Goal: Task Accomplishment & Management: Complete application form

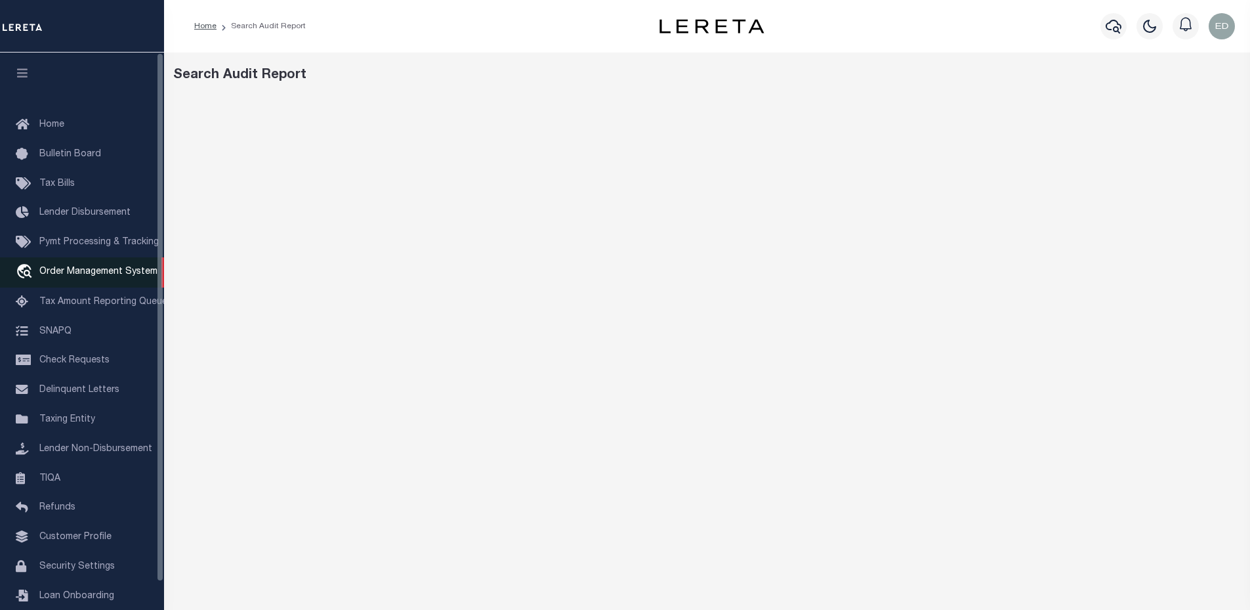
click at [90, 274] on span "Order Management System" at bounding box center [98, 271] width 118 height 9
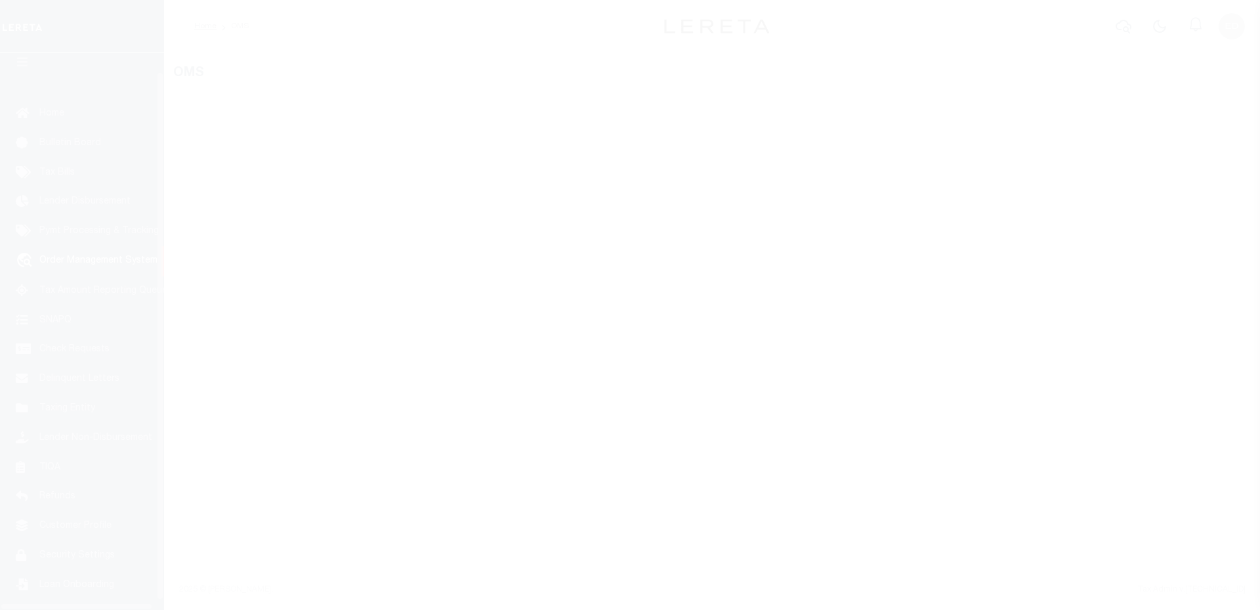
scroll to position [30, 0]
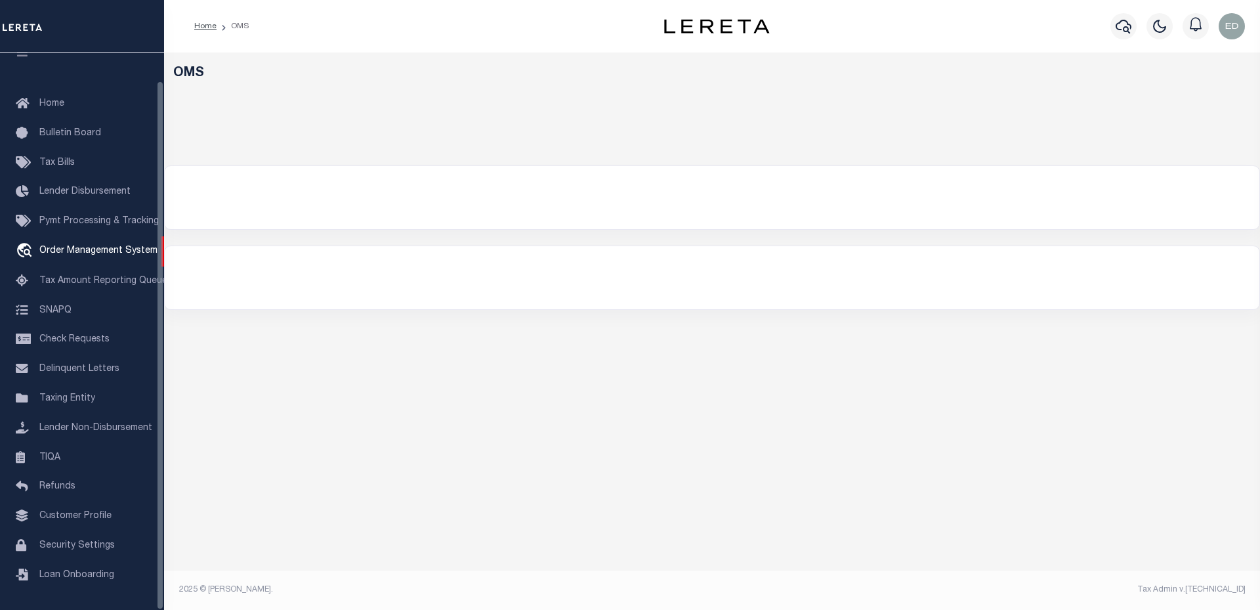
select select "200"
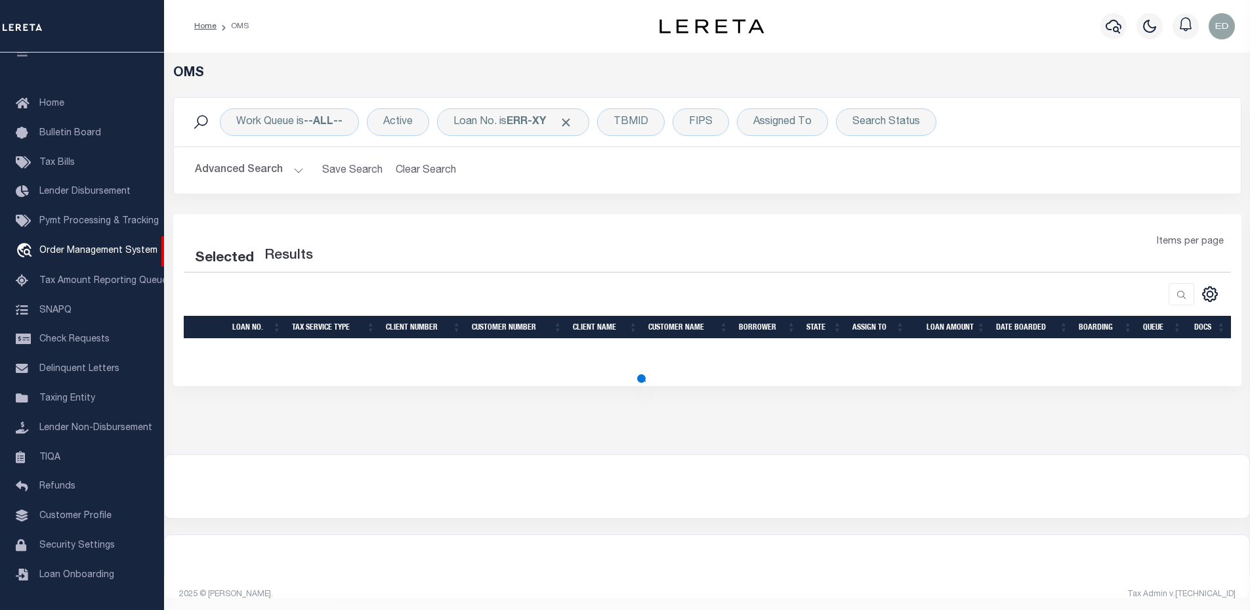
select select "200"
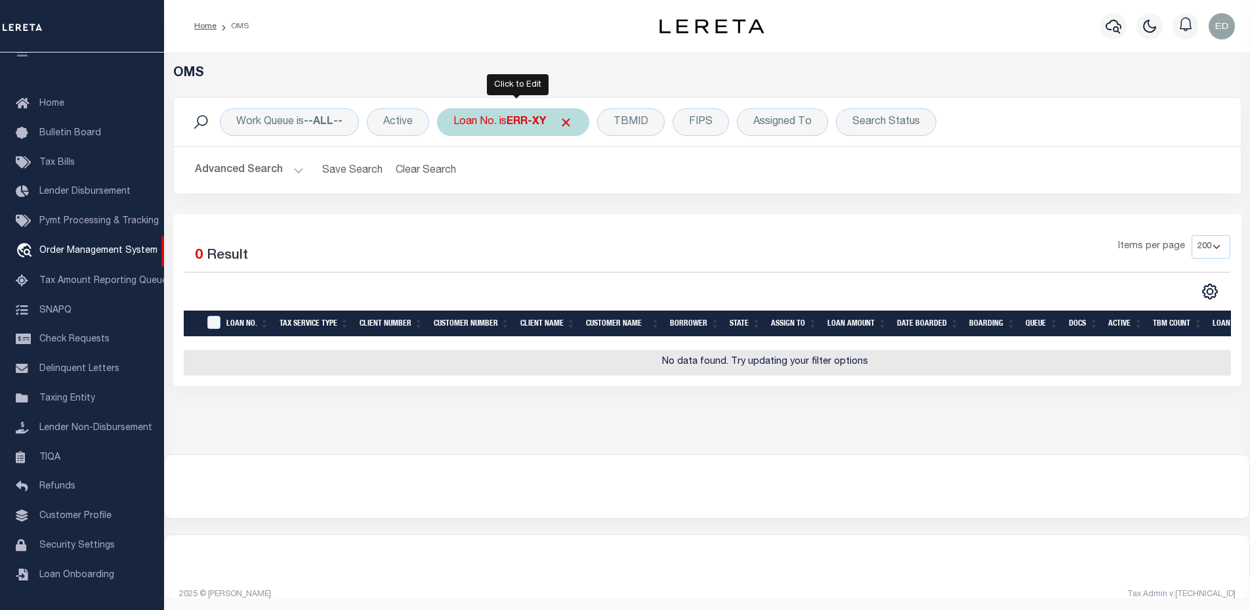
click at [522, 129] on div "Loan No. is ERR-XY" at bounding box center [513, 122] width 152 height 28
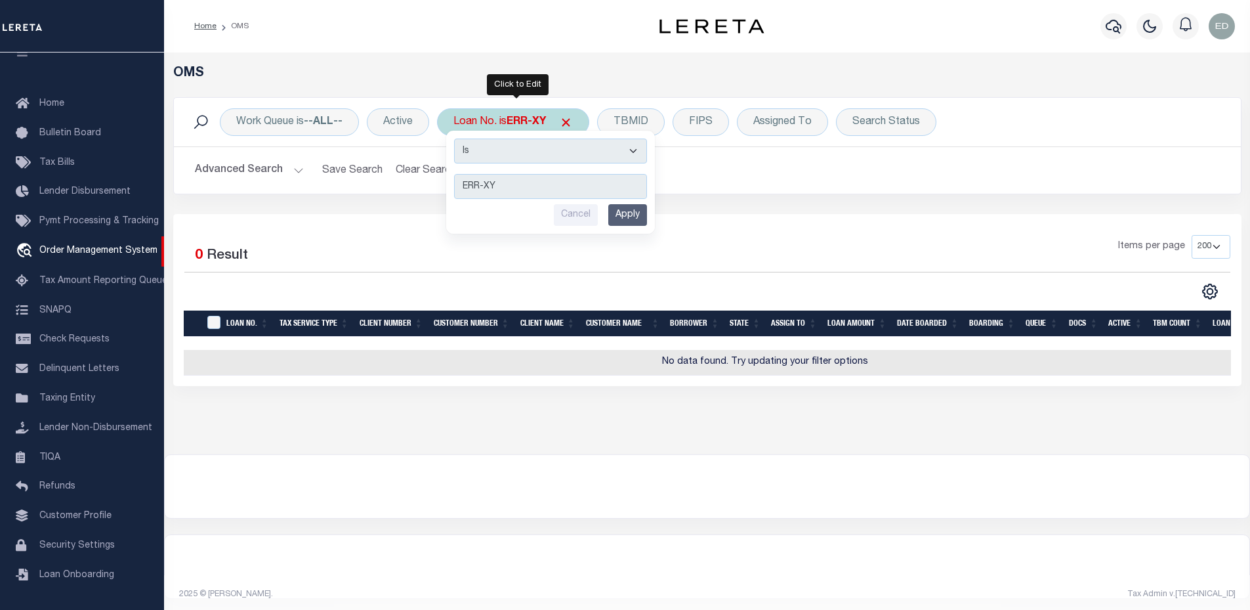
click at [527, 158] on select "Is Contains" at bounding box center [550, 150] width 193 height 25
select select "c"
click at [456, 138] on select "Is Contains" at bounding box center [550, 150] width 193 height 25
click at [628, 217] on input "Apply" at bounding box center [627, 215] width 39 height 22
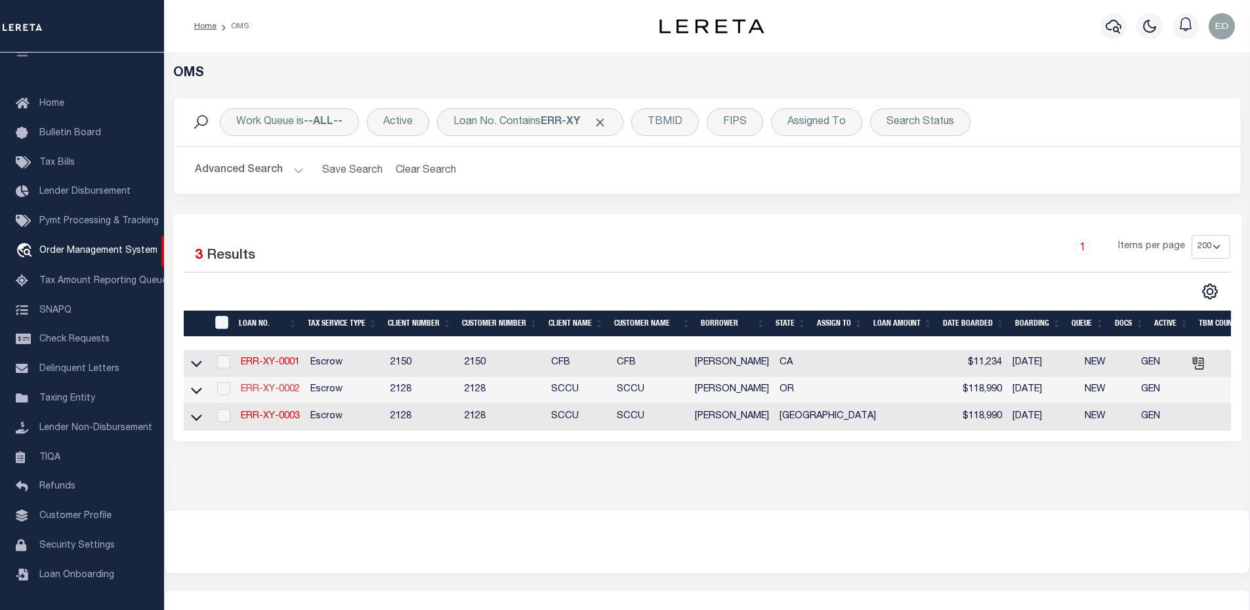
click at [273, 392] on link "ERR-XY-0002" at bounding box center [270, 389] width 59 height 9
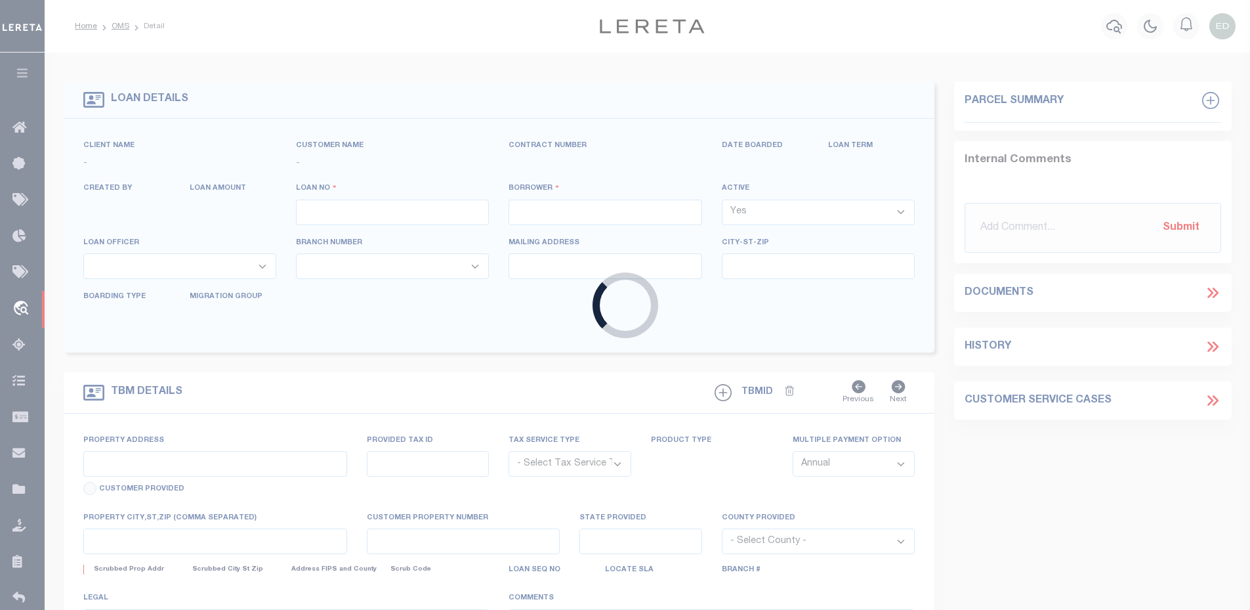
type input "ERR-XY-0002"
type input "[PERSON_NAME]"
select select
type input "[DATE]"
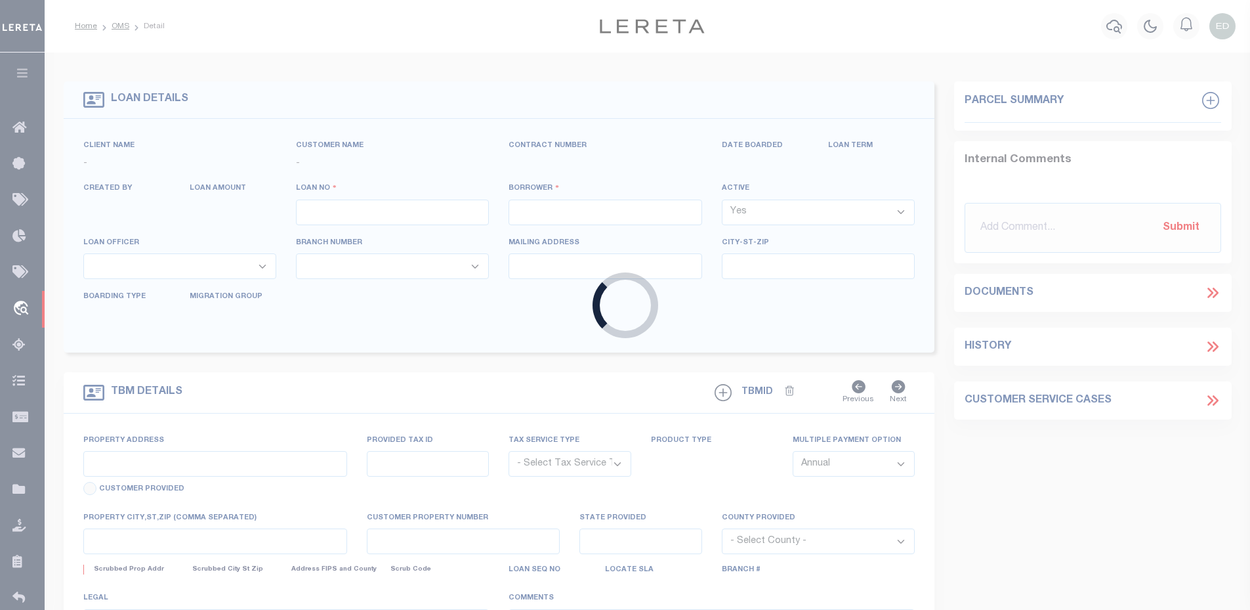
select select "10"
select select "Escrow"
type input "[STREET_ADDRESS]"
type input "[PERSON_NAME] OR 97402-3311"
type input "OR"
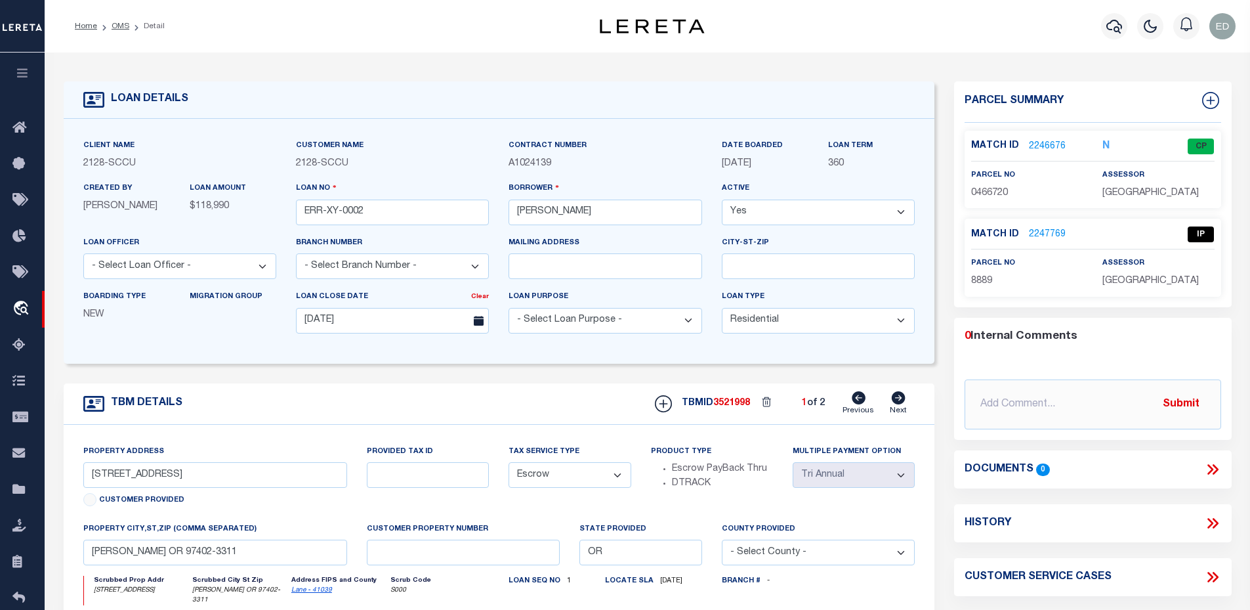
click at [1204, 471] on icon at bounding box center [1212, 469] width 17 height 17
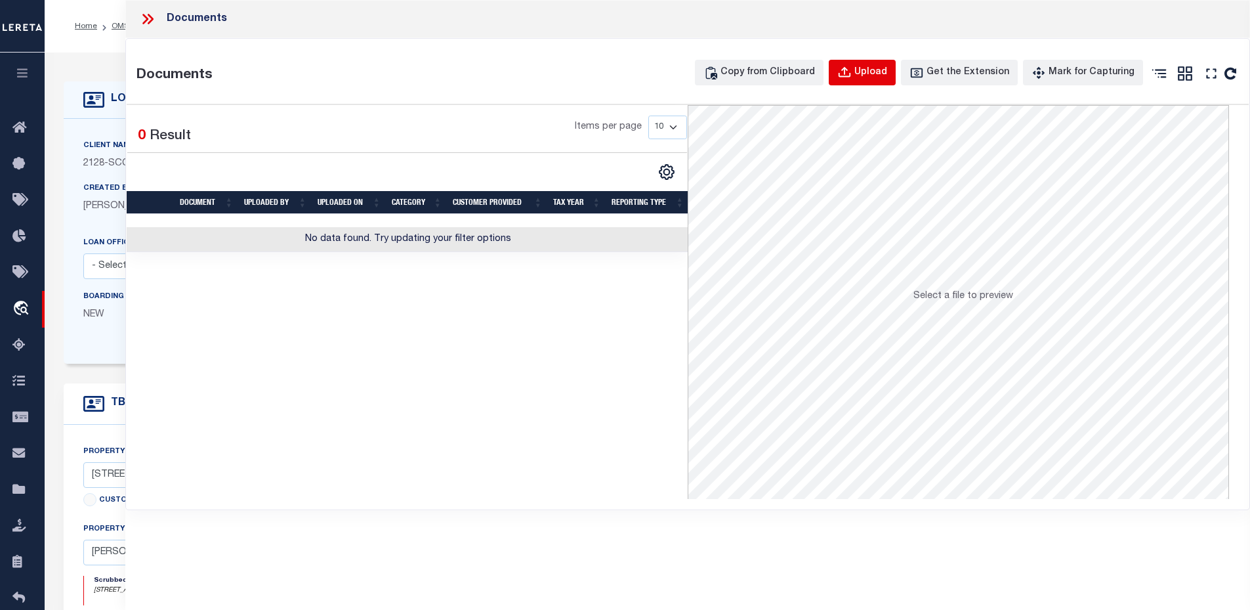
click at [851, 68] on icon "button" at bounding box center [845, 71] width 12 height 11
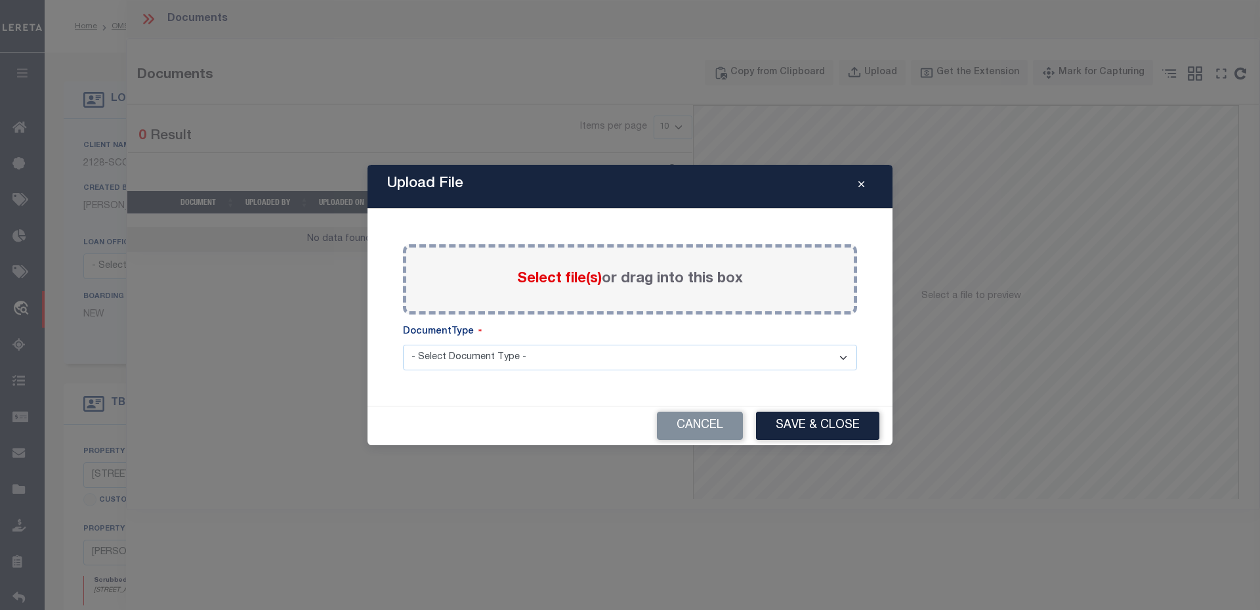
click at [570, 277] on span "Select file(s)" at bounding box center [559, 279] width 85 height 14
click at [0, 0] on input "Select file(s) or drag into this box" at bounding box center [0, 0] width 0 height 0
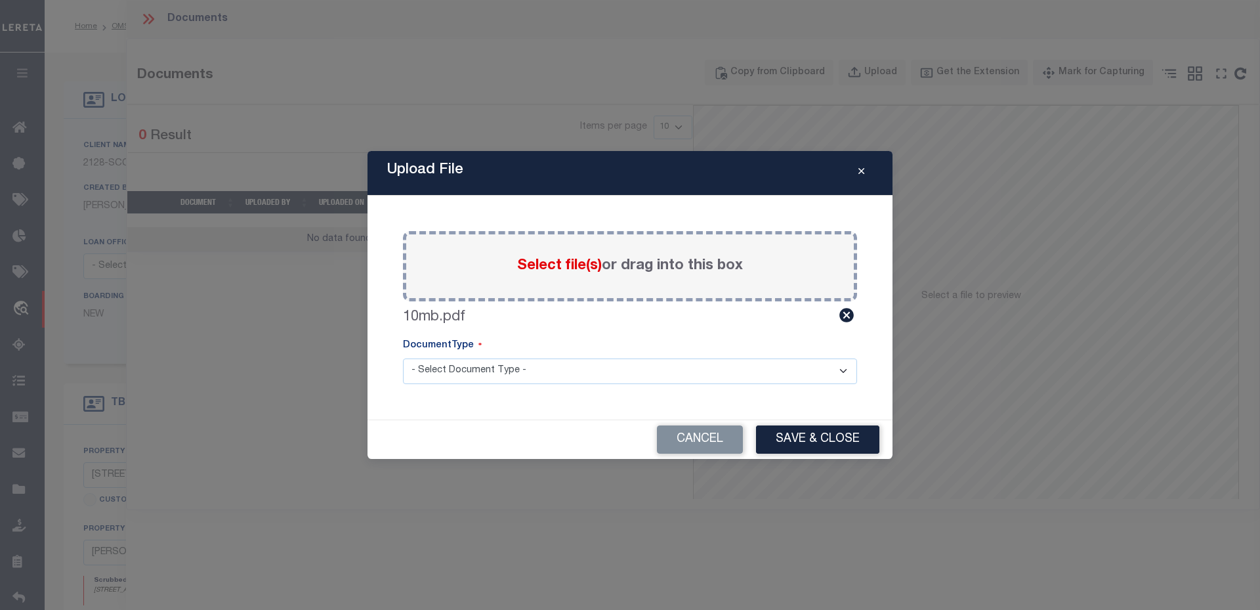
click at [555, 374] on select "- Select Document Type - Tax Service Documents" at bounding box center [630, 371] width 454 height 26
select select "TAX"
click at [403, 358] on select "- Select Document Type - Tax Service Documents" at bounding box center [630, 371] width 454 height 26
click at [686, 439] on button "Cancel" at bounding box center [700, 439] width 86 height 28
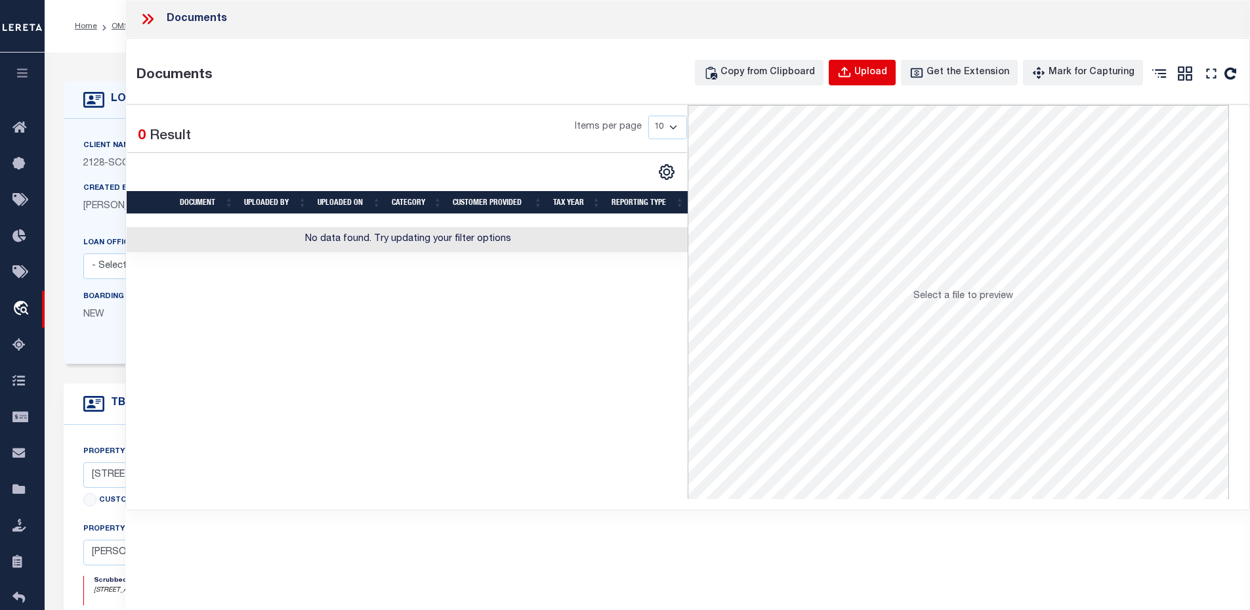
click at [887, 68] on div "Upload" at bounding box center [871, 73] width 33 height 14
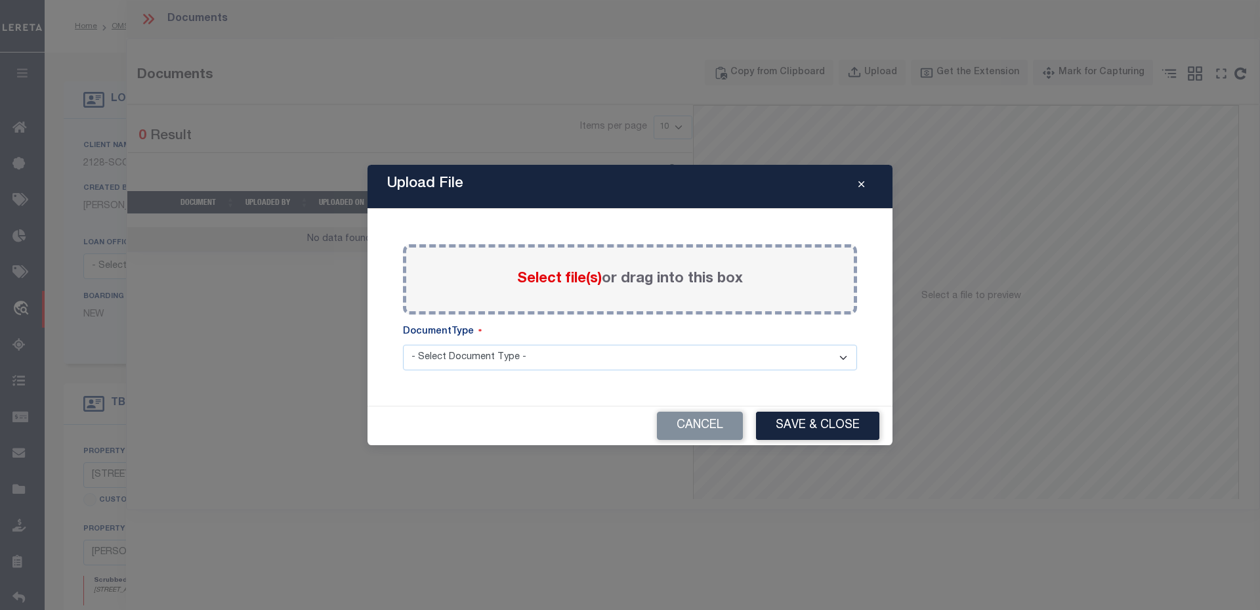
click at [552, 266] on div "Select file(s) or drag into this box" at bounding box center [630, 279] width 454 height 70
click at [573, 300] on div "Select file(s) or drag into this box" at bounding box center [630, 279] width 454 height 70
click at [551, 283] on span "Select file(s)" at bounding box center [559, 279] width 85 height 14
click at [0, 0] on input "Select file(s) or drag into this box" at bounding box center [0, 0] width 0 height 0
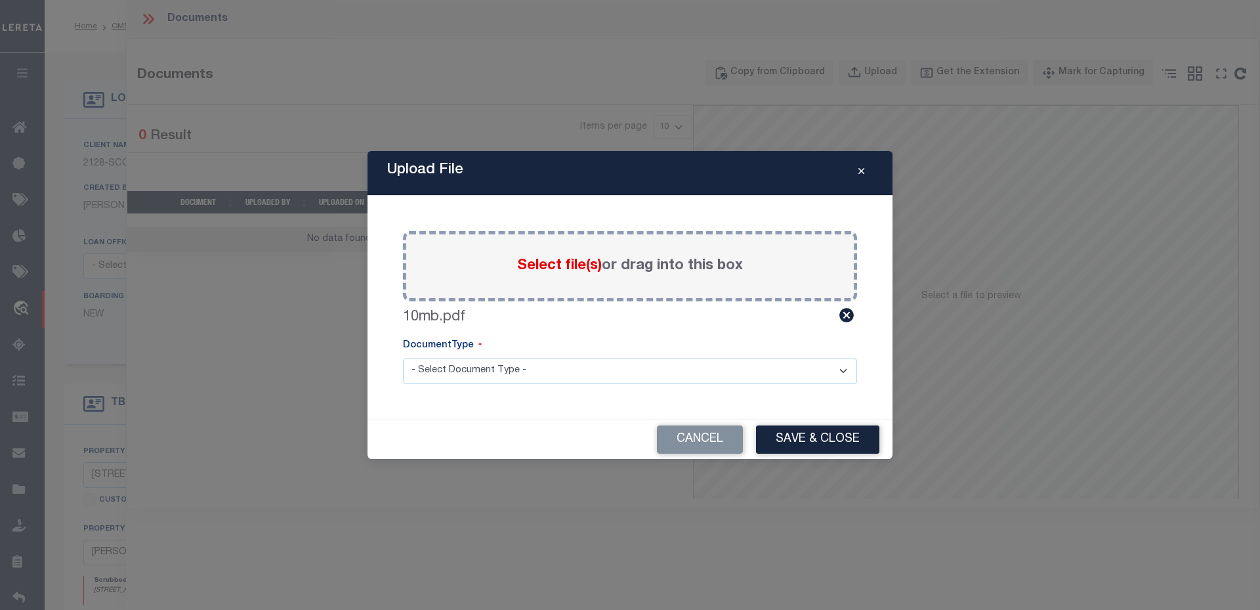
click at [488, 373] on select "- Select Document Type - Tax Service Documents" at bounding box center [630, 371] width 454 height 26
select select "TAX"
click at [403, 358] on select "- Select Document Type - Tax Service Documents" at bounding box center [630, 371] width 454 height 26
click at [873, 440] on button "Save & Close" at bounding box center [817, 439] width 123 height 28
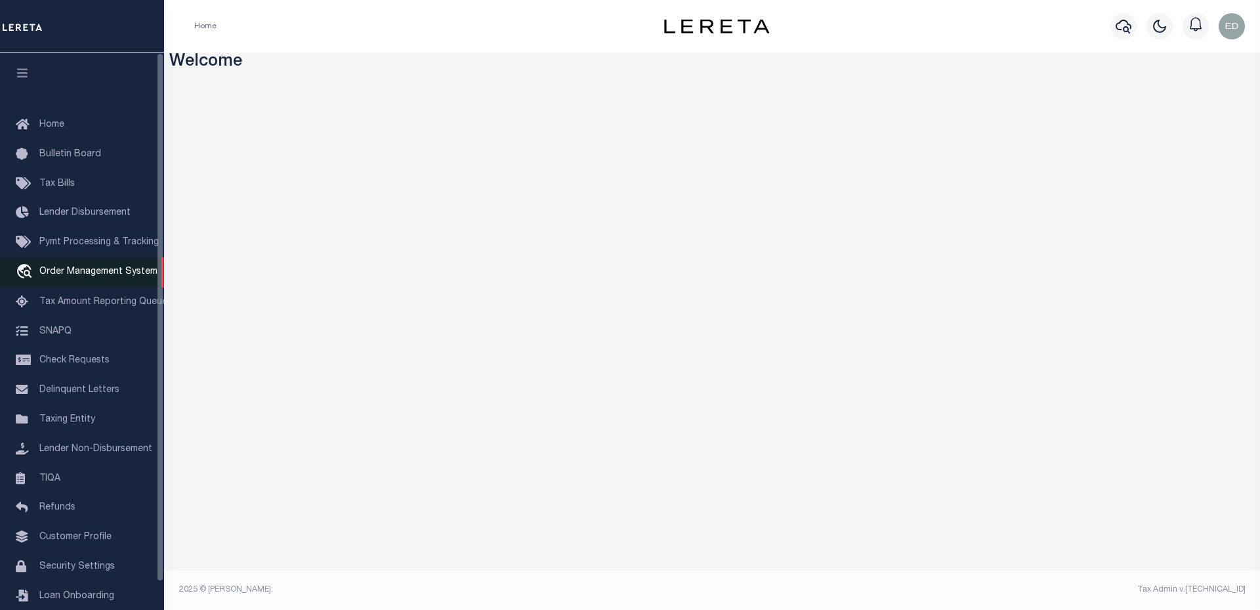
click at [78, 271] on span "Order Management System" at bounding box center [98, 271] width 118 height 9
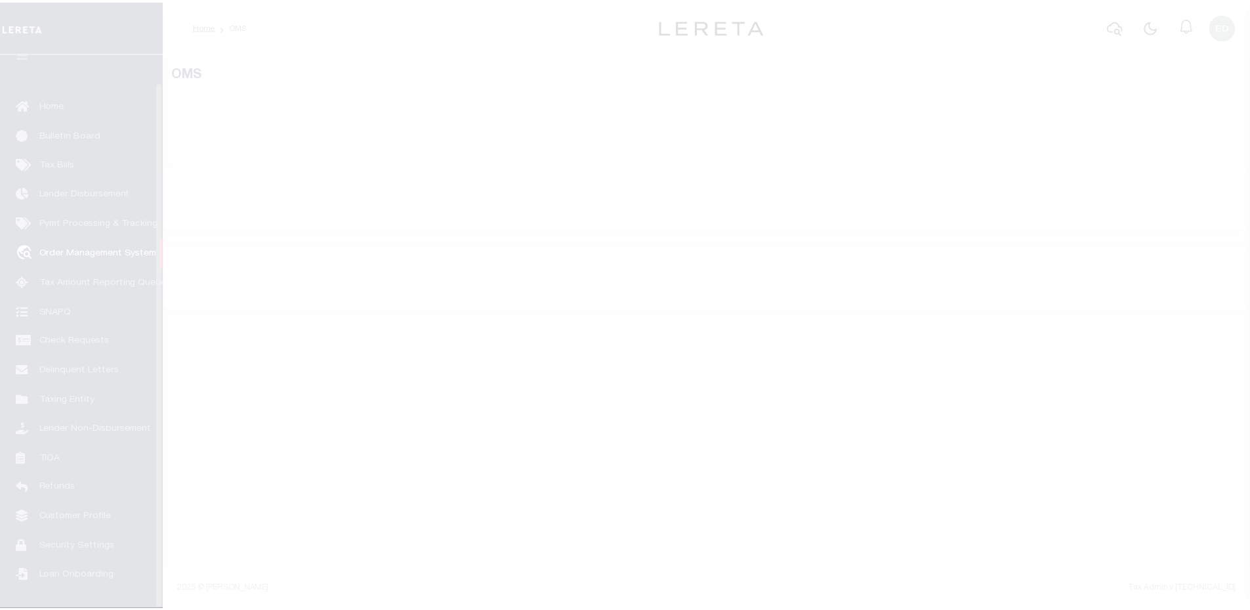
scroll to position [30, 0]
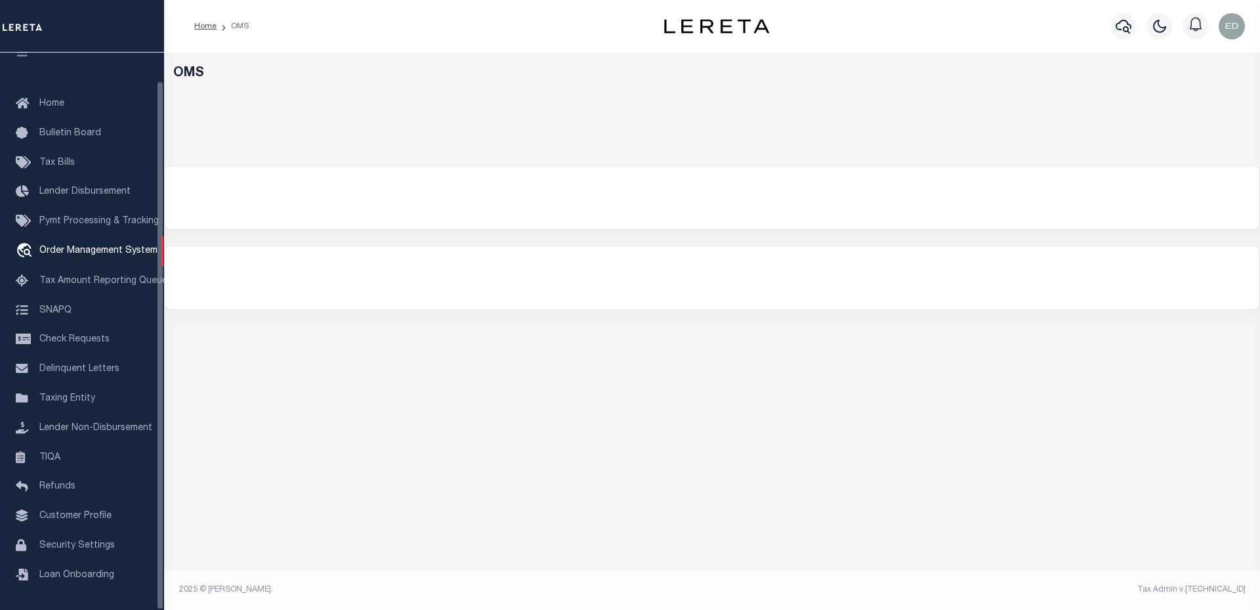
select select "200"
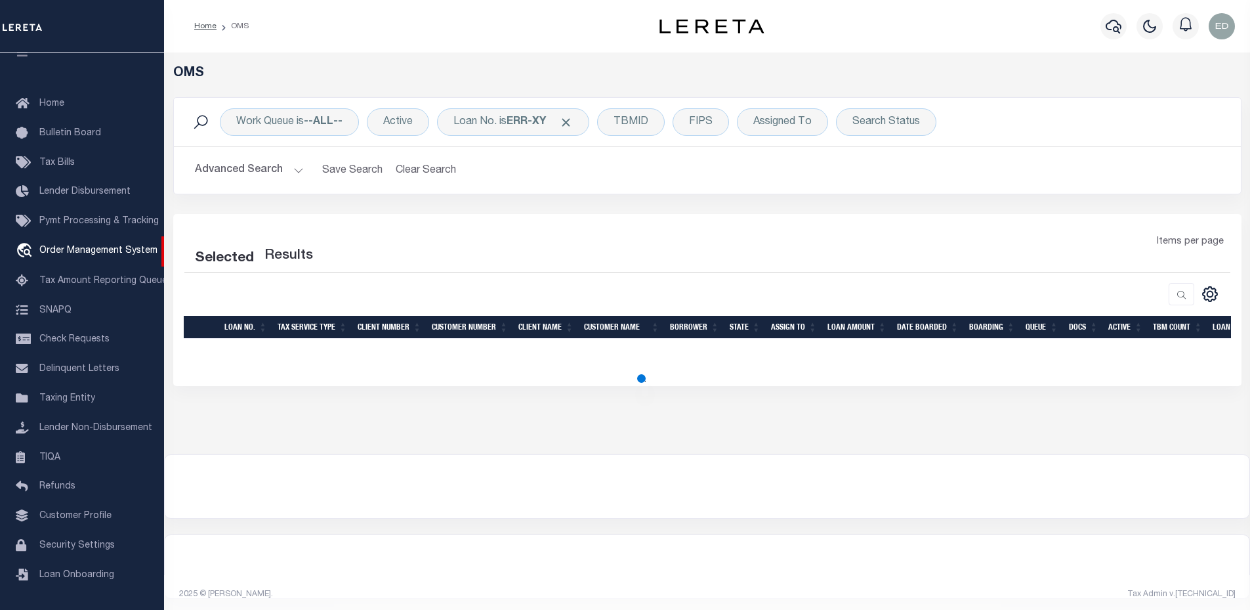
select select "200"
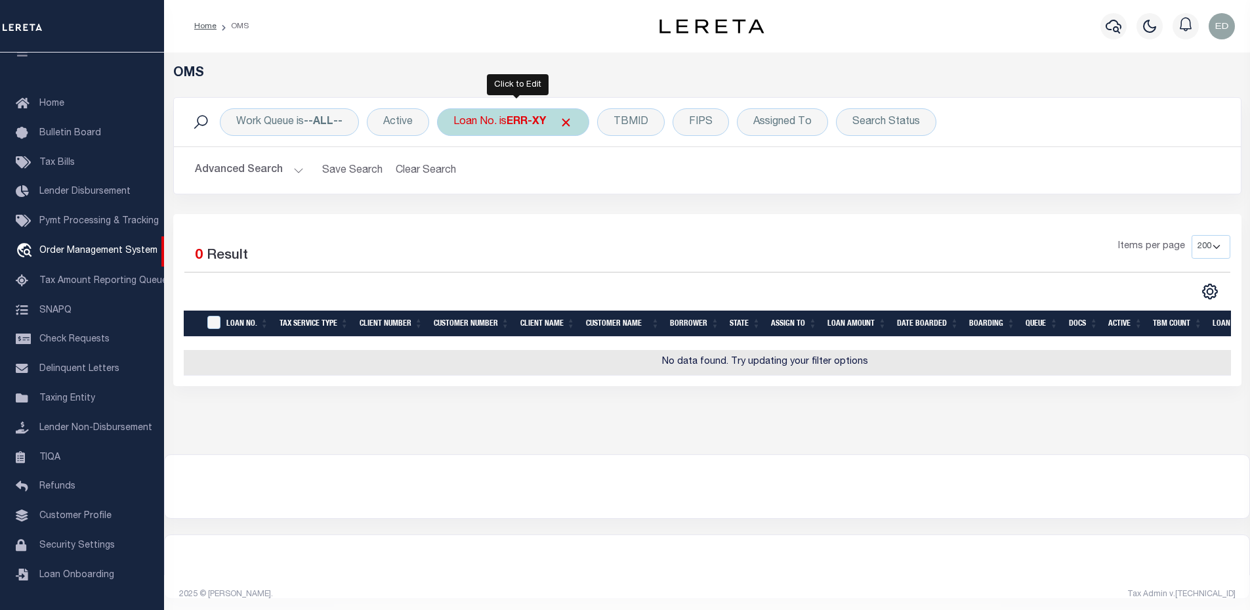
click at [536, 122] on b "ERR-XY" at bounding box center [526, 122] width 39 height 11
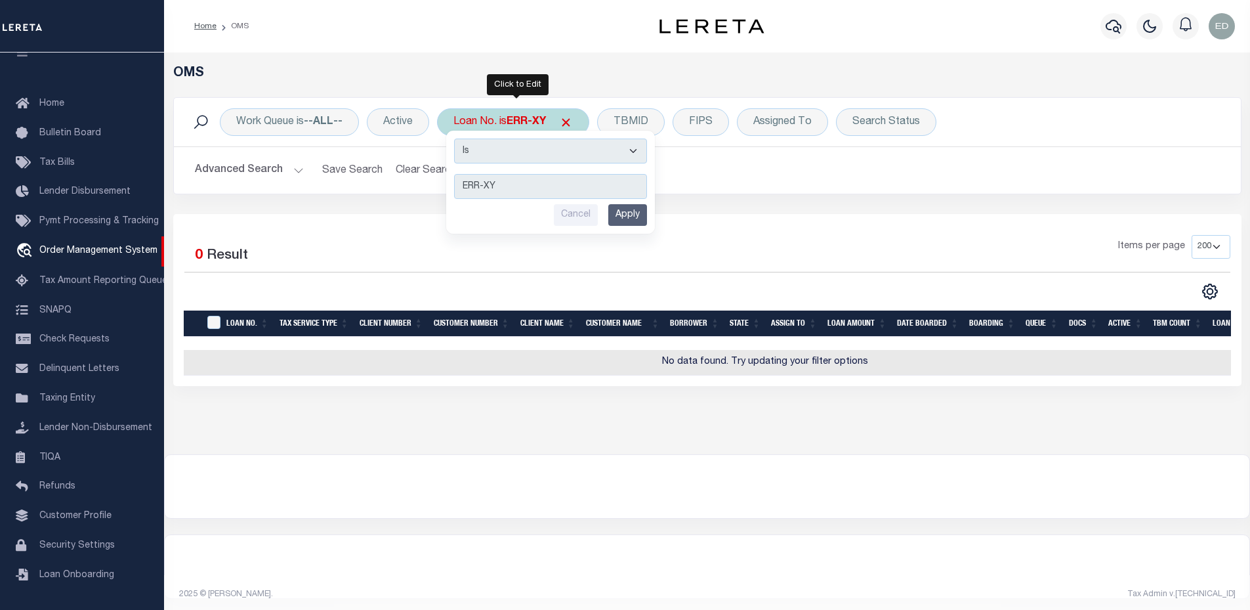
click at [533, 166] on div "Is Contains ERR-XY Cancel Apply" at bounding box center [550, 182] width 209 height 103
click at [531, 155] on select "Is Contains" at bounding box center [550, 150] width 193 height 25
select select "c"
click at [456, 138] on select "Is Contains" at bounding box center [550, 150] width 193 height 25
click at [638, 207] on input "Apply" at bounding box center [627, 215] width 39 height 22
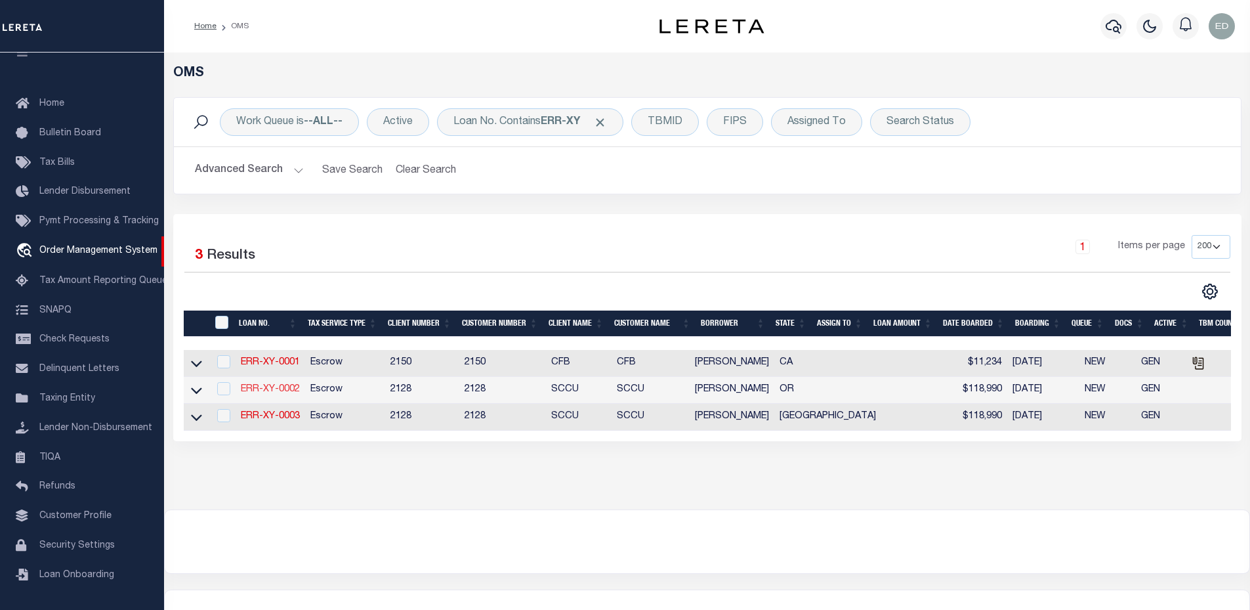
click at [274, 394] on link "ERR-XY-0002" at bounding box center [270, 389] width 59 height 9
type input "ERR-XY-0002"
type input "[PERSON_NAME]"
select select
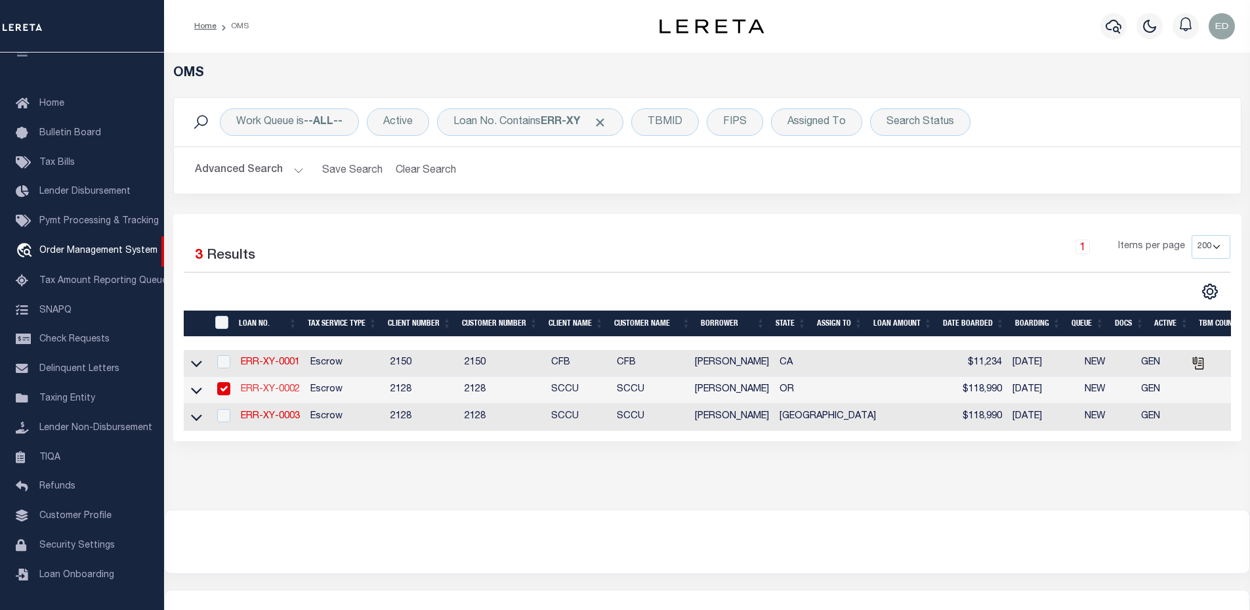
type input "[DATE]"
select select "10"
select select "Escrow"
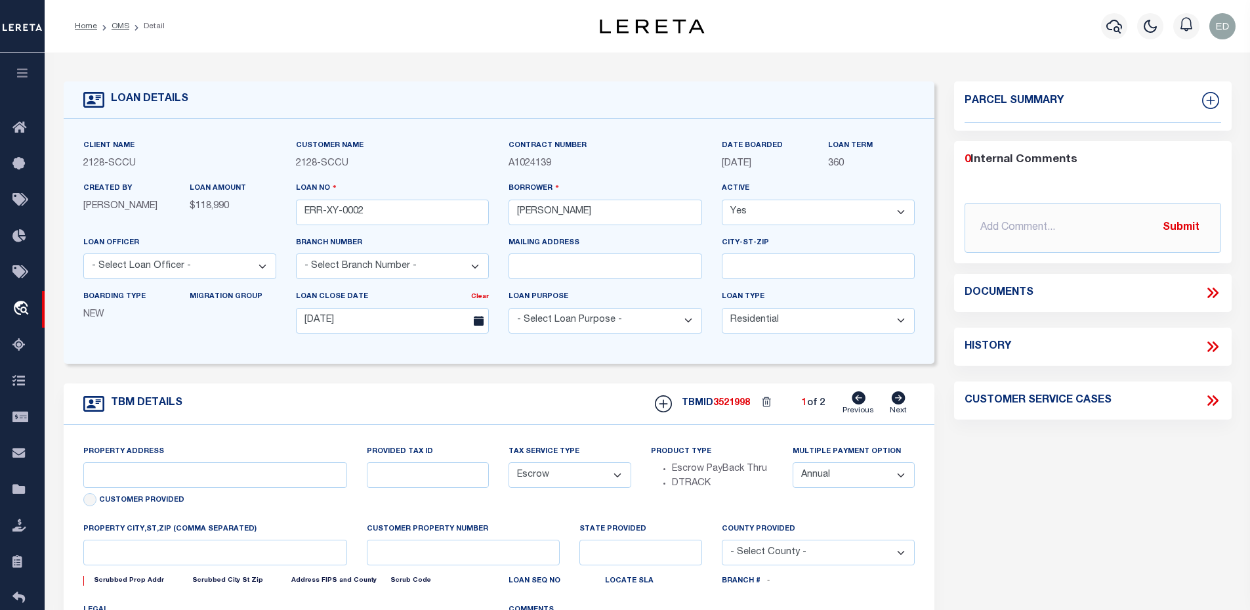
click at [1208, 287] on icon at bounding box center [1212, 292] width 17 height 17
click at [1208, 291] on icon at bounding box center [1212, 292] width 17 height 17
click at [1210, 293] on icon at bounding box center [1211, 293] width 6 height 11
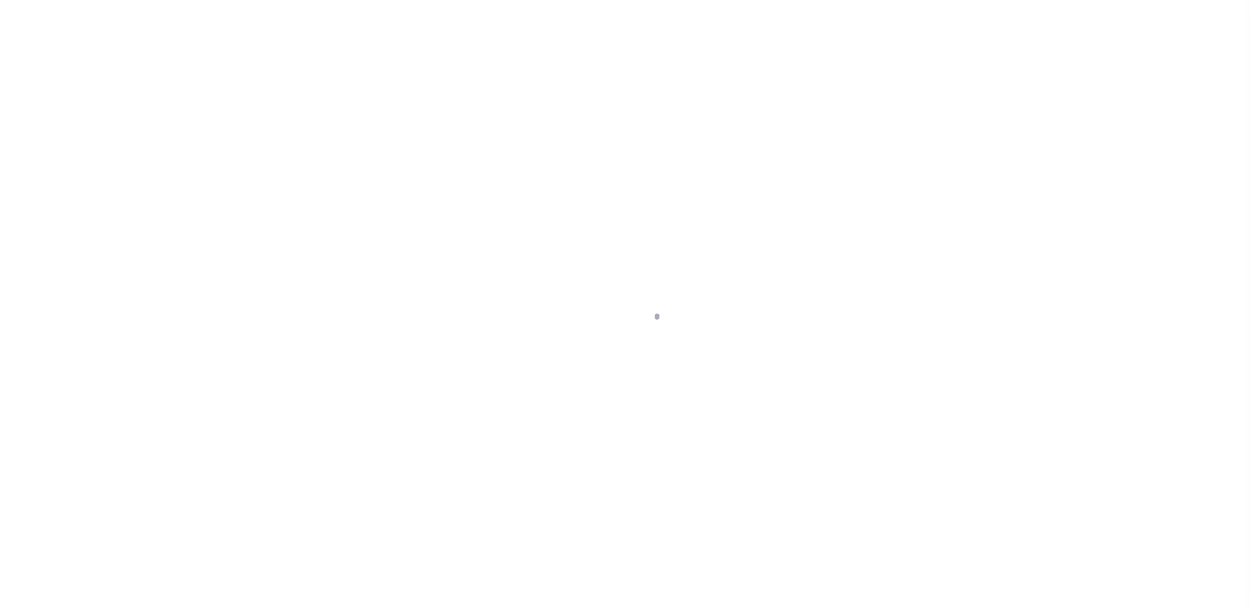
select select "10"
select select "Escrow"
type input "[STREET_ADDRESS]"
type input "[PERSON_NAME] OR 97402-3311"
type input "OR"
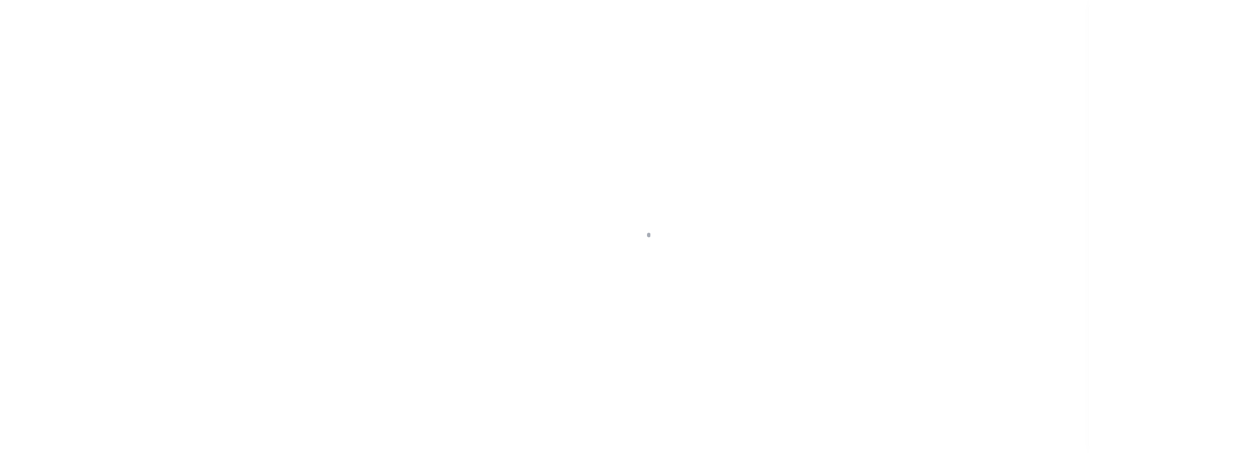
scroll to position [30, 0]
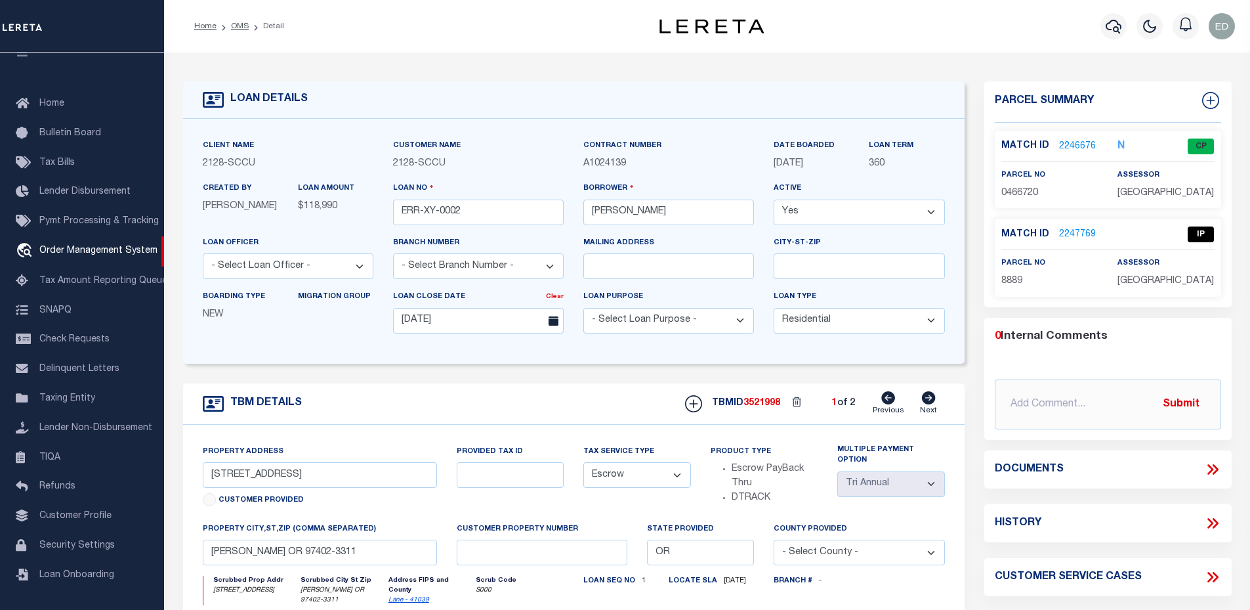
click at [1212, 470] on icon at bounding box center [1211, 470] width 6 height 11
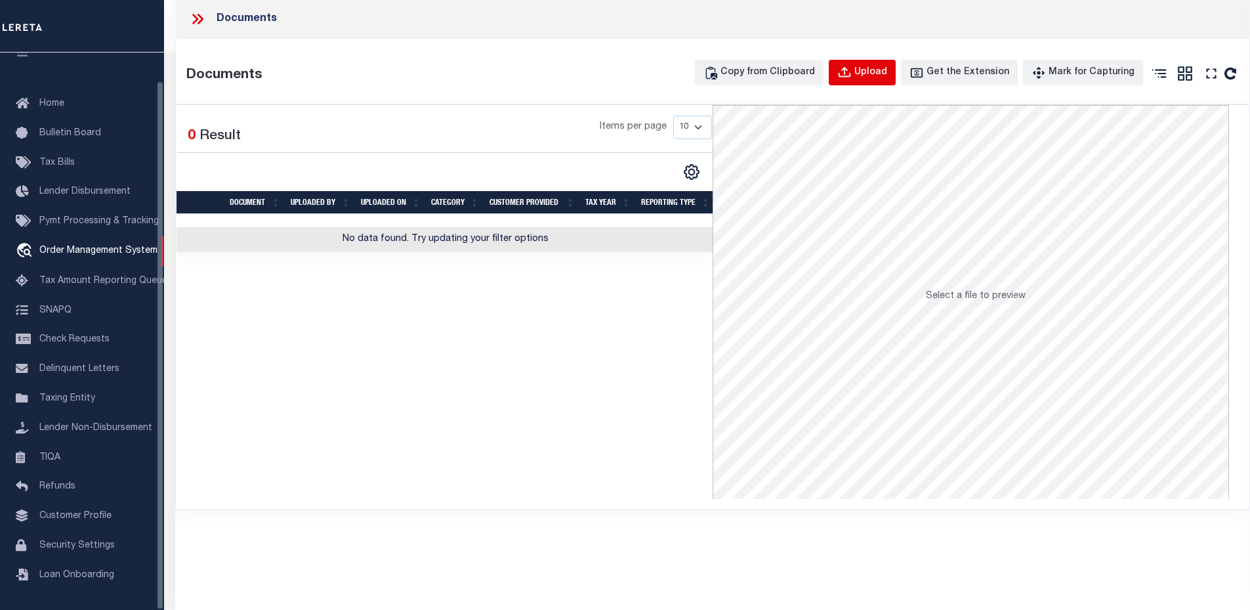
click at [852, 73] on icon "button" at bounding box center [845, 73] width 14 height 14
click at [851, 76] on icon "button" at bounding box center [845, 71] width 12 height 11
click at [852, 76] on icon "button" at bounding box center [845, 73] width 14 height 14
click at [859, 82] on button "Upload" at bounding box center [862, 73] width 67 height 26
click at [852, 73] on icon "button" at bounding box center [845, 73] width 14 height 14
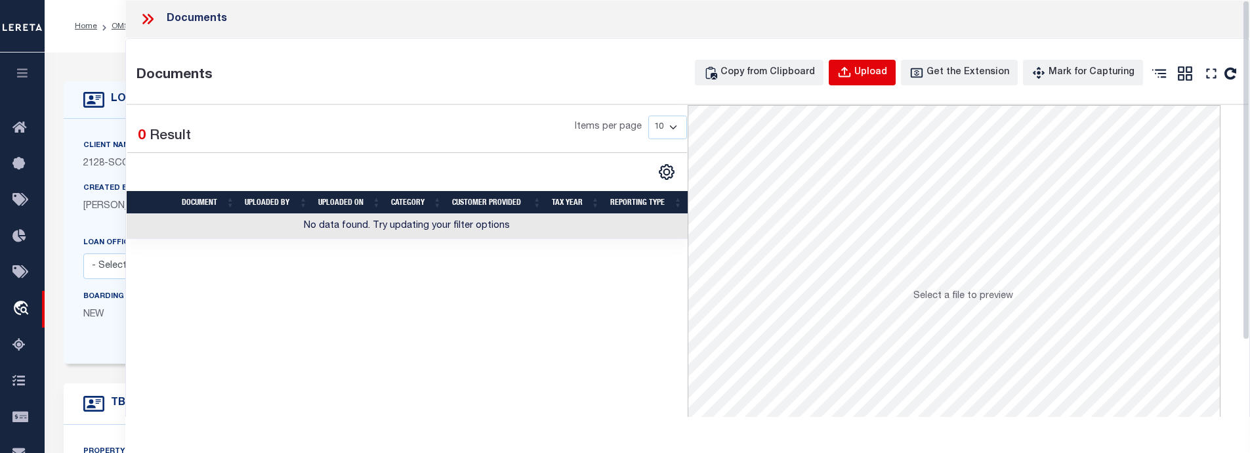
scroll to position [0, 0]
click at [852, 70] on icon "button" at bounding box center [845, 73] width 14 height 14
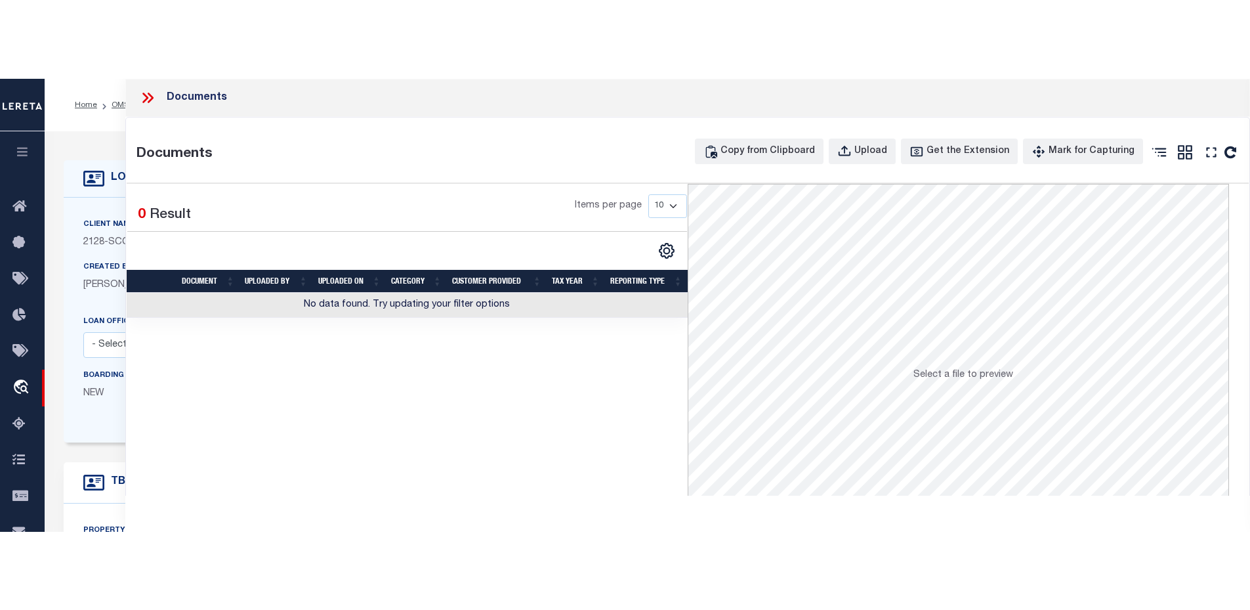
scroll to position [1, 0]
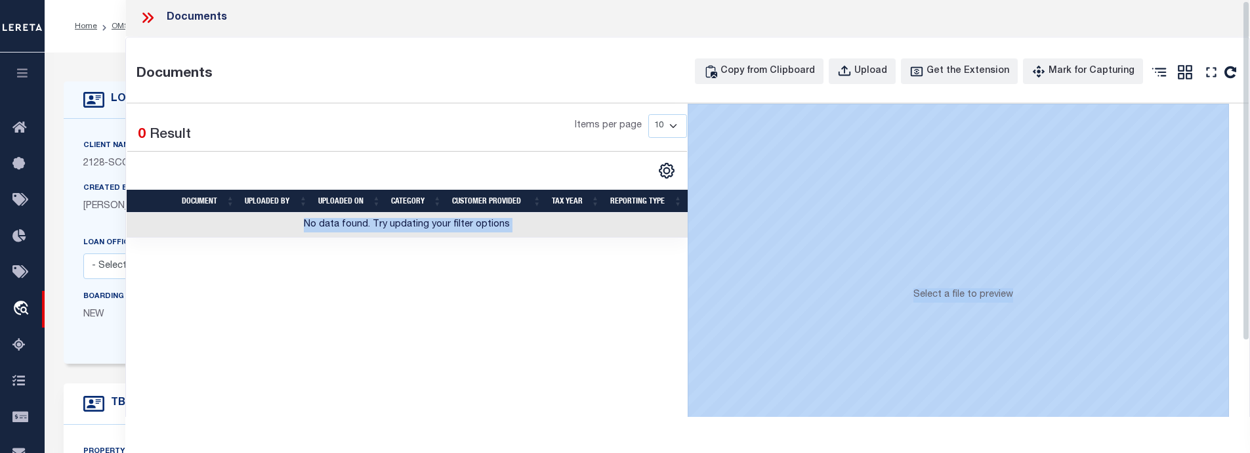
drag, startPoint x: 627, startPoint y: 452, endPoint x: 627, endPoint y: 394, distance: 57.8
click at [627, 394] on div "Documents Documents Copy from Clipboard Upload Get the Extension Mark for Captu…" at bounding box center [688, 226] width 1126 height 453
click at [514, 370] on div "Selected 0 Result Items per page 10 25 50 100" at bounding box center [407, 301] width 561 height 394
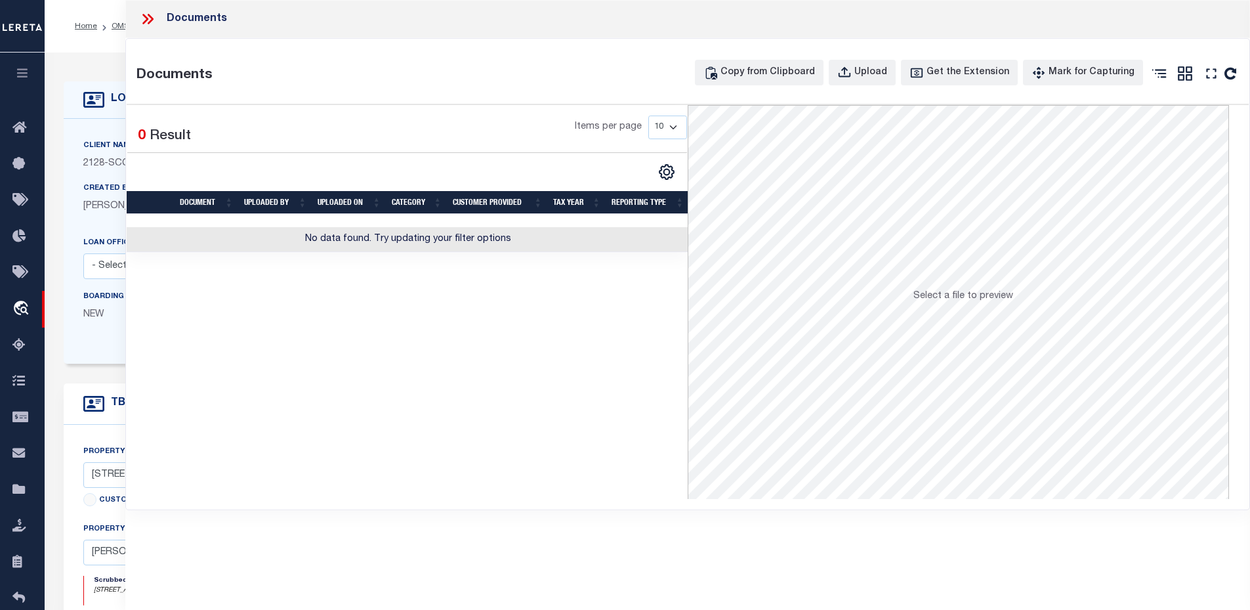
scroll to position [0, 0]
